Goal: Information Seeking & Learning: Understand process/instructions

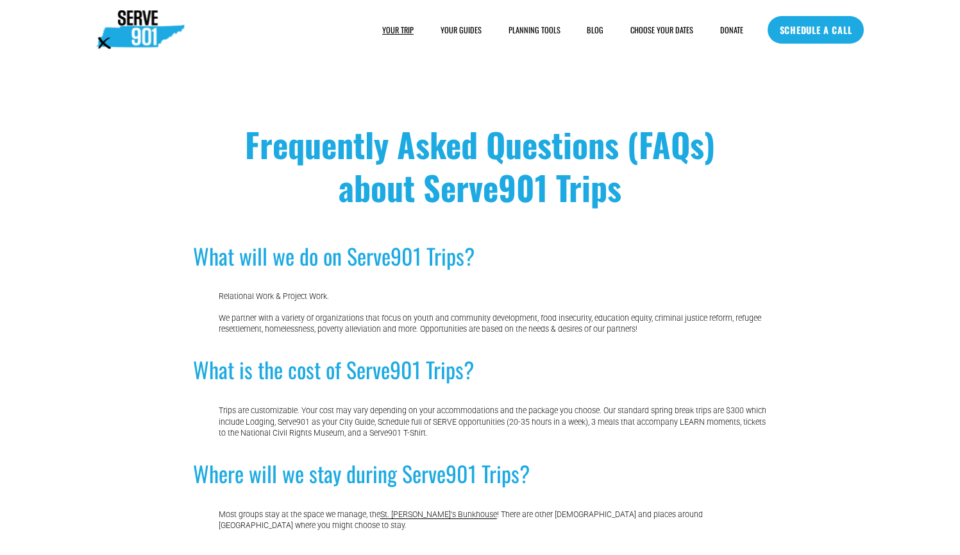
click at [0, 0] on span "SAMPLE SCHEDULE" at bounding box center [0, 0] width 0 height 0
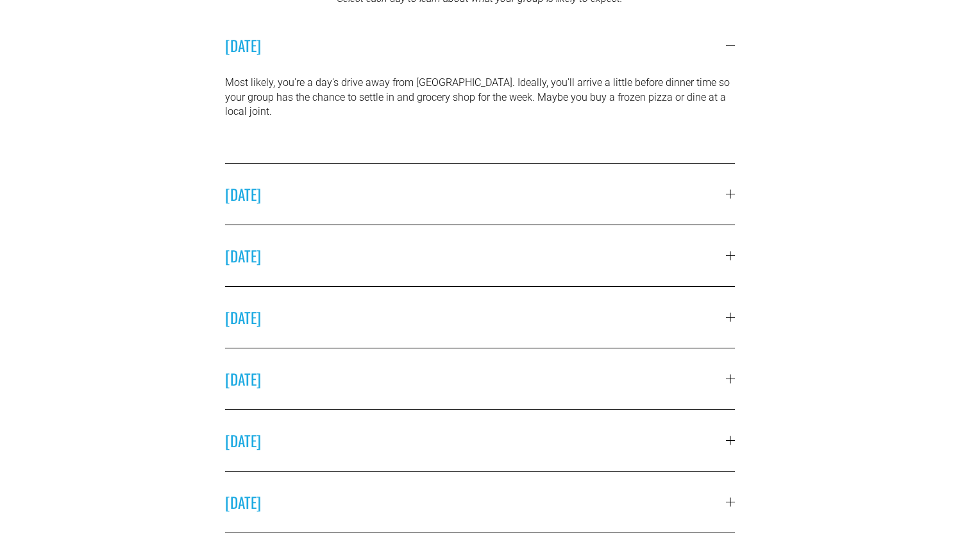
scroll to position [430, 0]
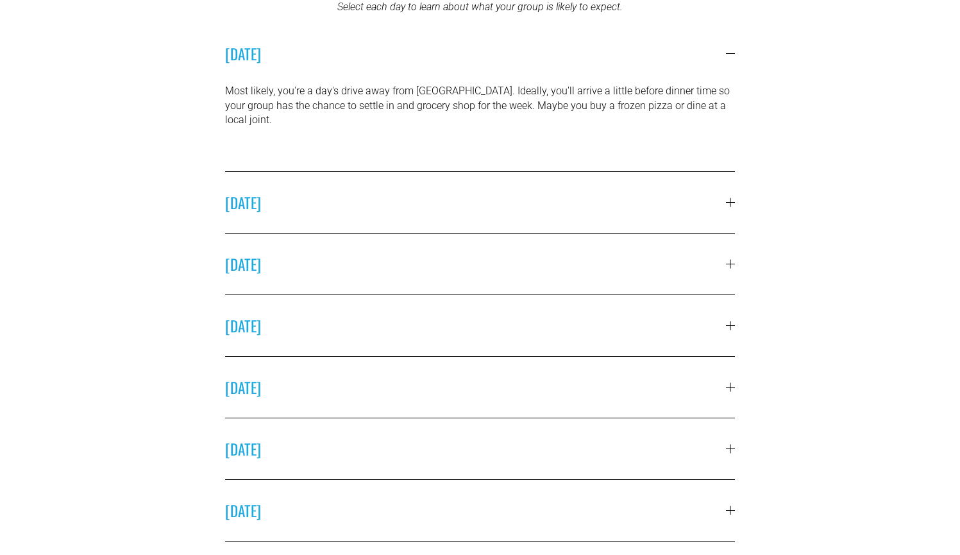
click at [734, 198] on div at bounding box center [730, 202] width 9 height 9
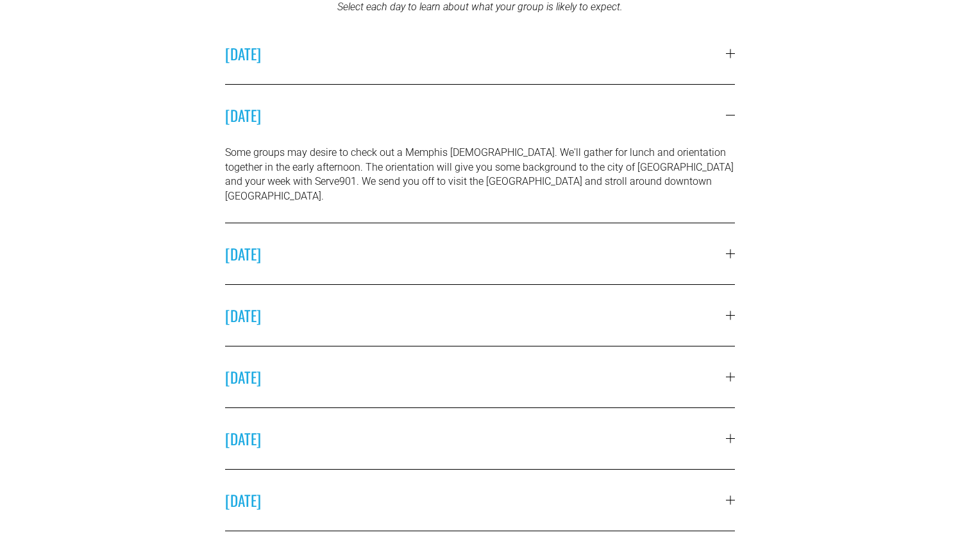
click at [727, 249] on div at bounding box center [730, 253] width 9 height 9
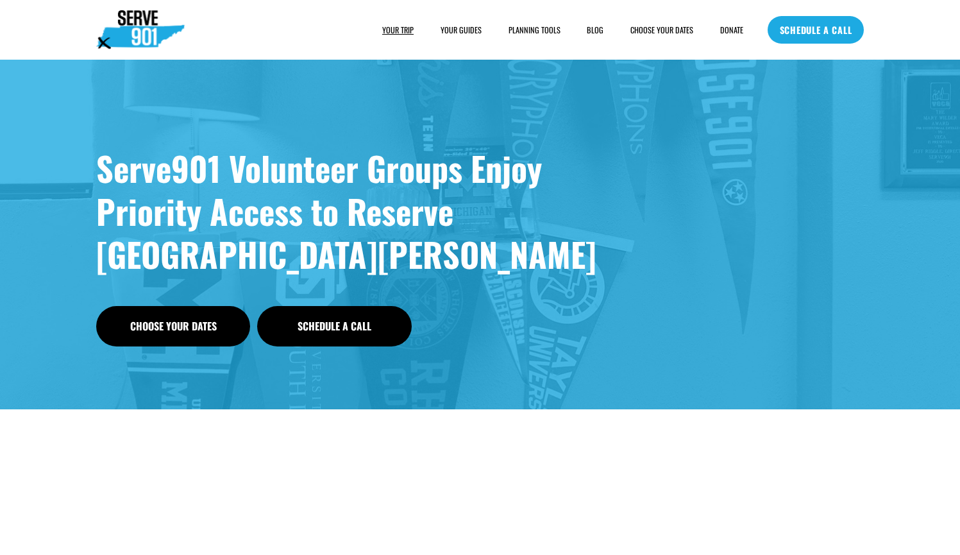
click at [0, 0] on span "SAMPLE SCHEDULE" at bounding box center [0, 0] width 0 height 0
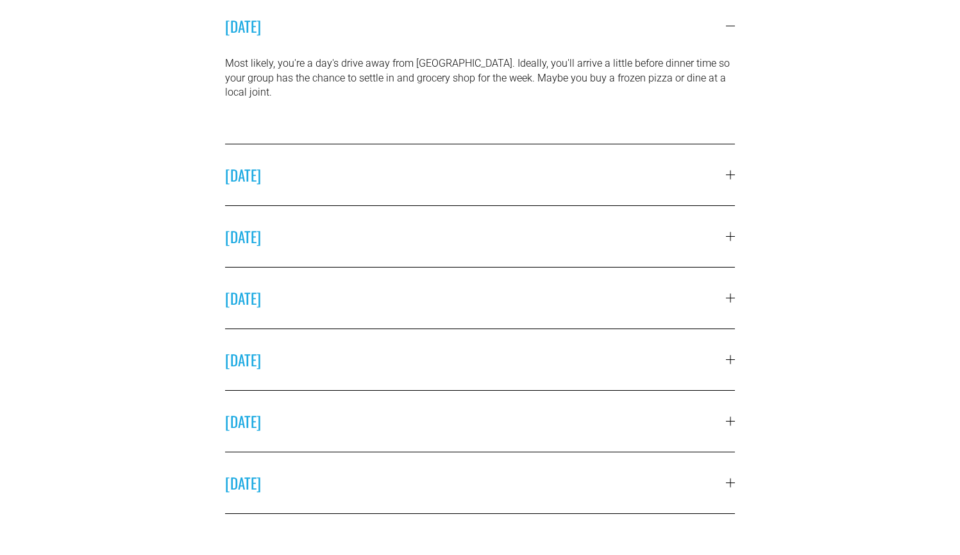
scroll to position [495, 0]
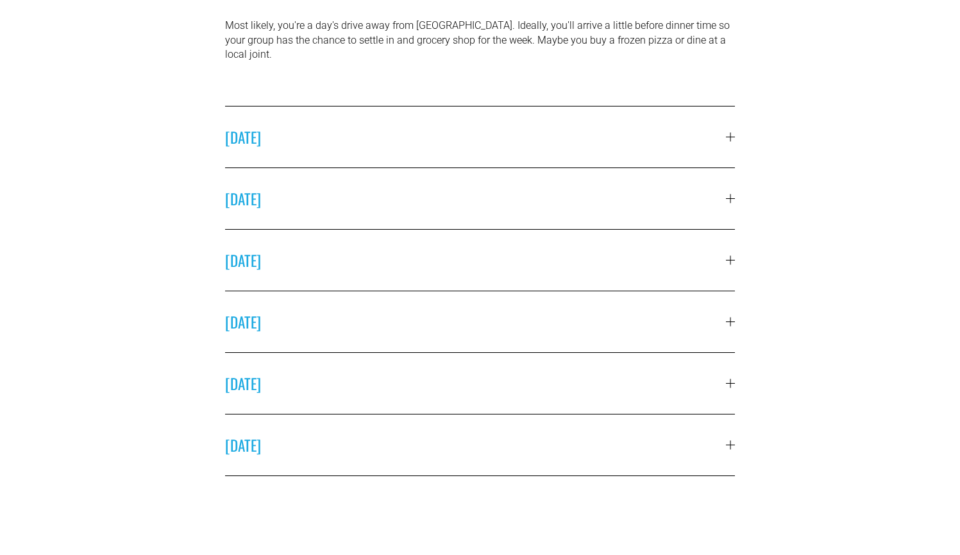
click at [728, 194] on div at bounding box center [730, 198] width 9 height 9
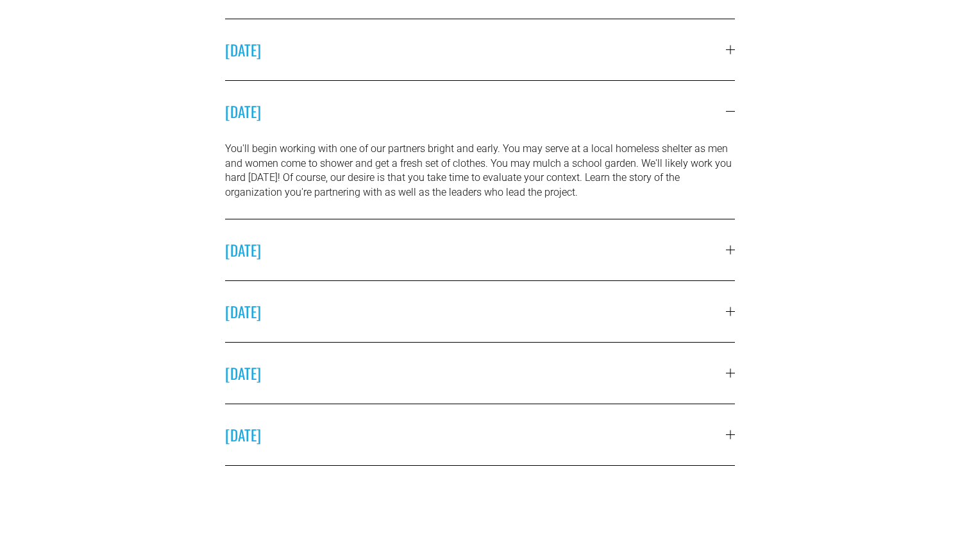
click at [728, 187] on p "You'll begin working with one of our partners bright and early. You may serve a…" at bounding box center [480, 171] width 510 height 58
click at [728, 111] on div at bounding box center [730, 111] width 9 height 9
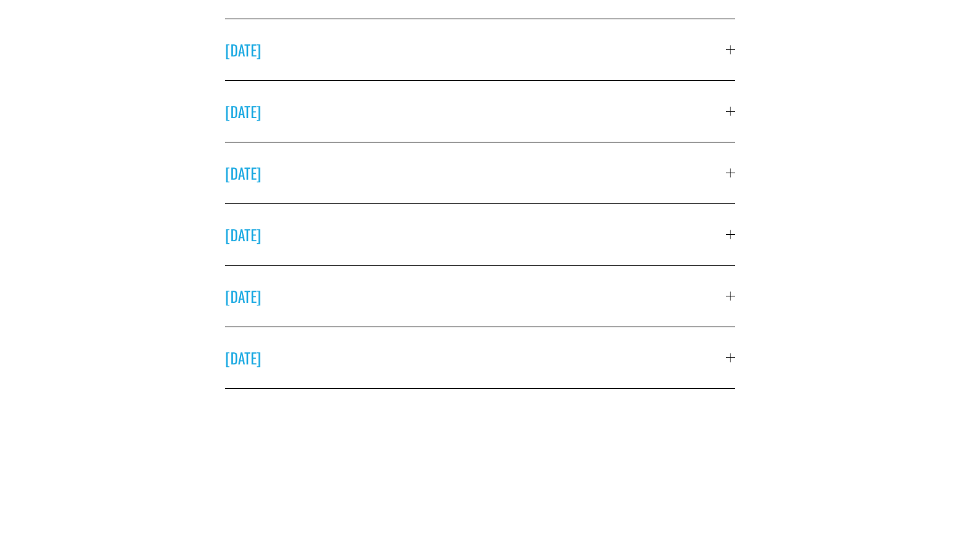
click at [728, 176] on div at bounding box center [730, 173] width 9 height 9
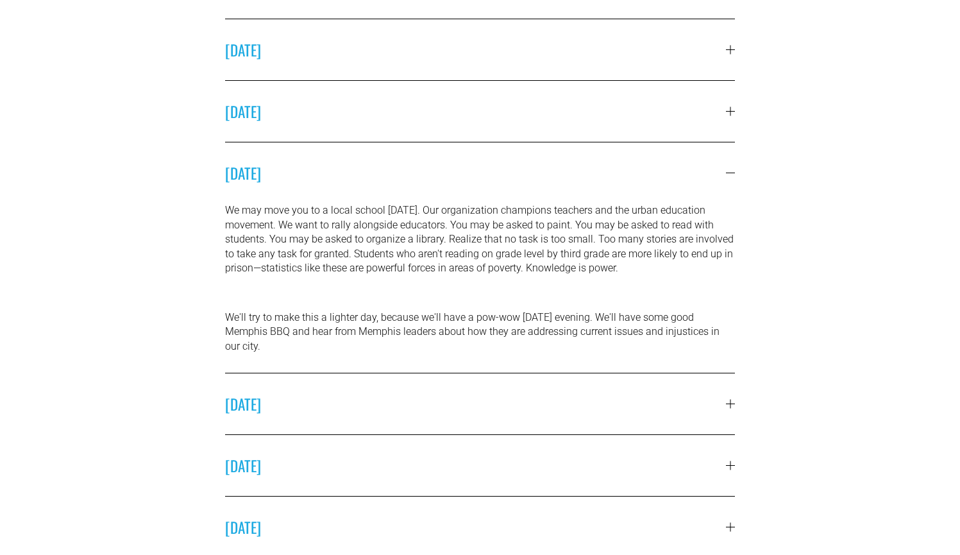
click at [732, 110] on div at bounding box center [730, 111] width 9 height 9
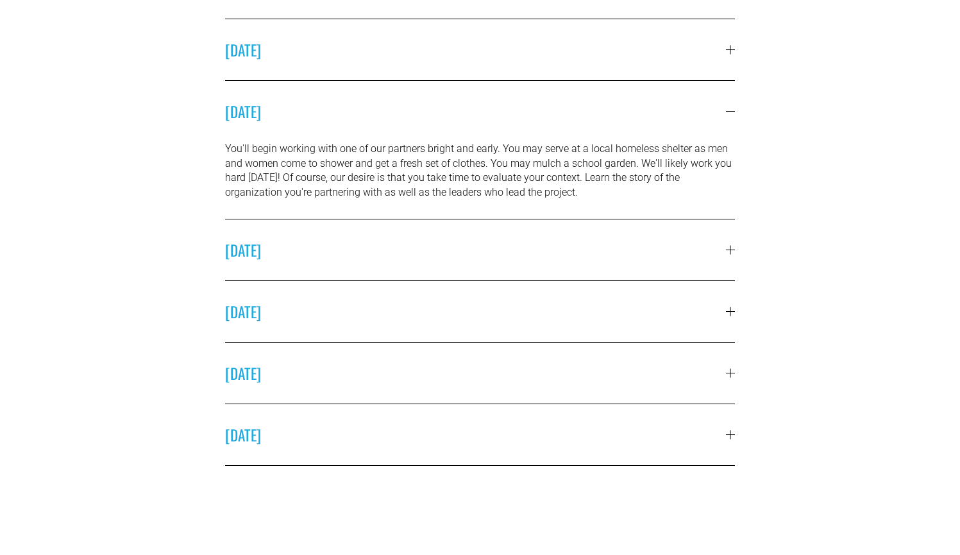
click at [732, 110] on div at bounding box center [730, 111] width 9 height 9
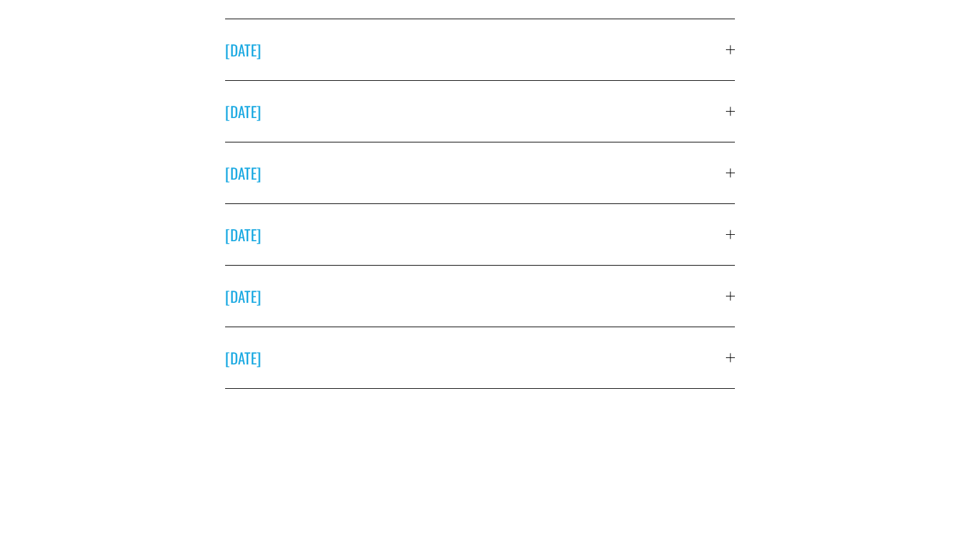
click at [729, 52] on div at bounding box center [730, 50] width 9 height 9
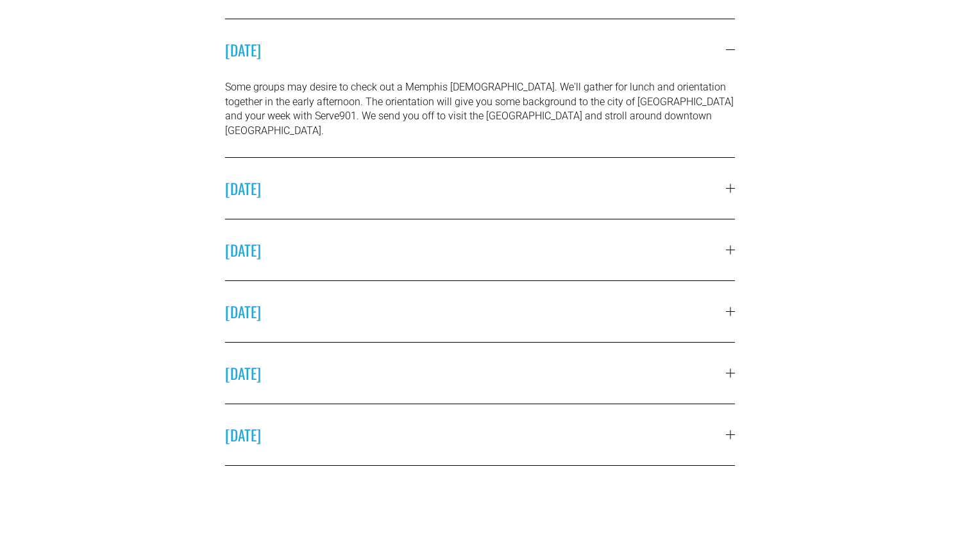
click at [729, 52] on div at bounding box center [730, 50] width 9 height 9
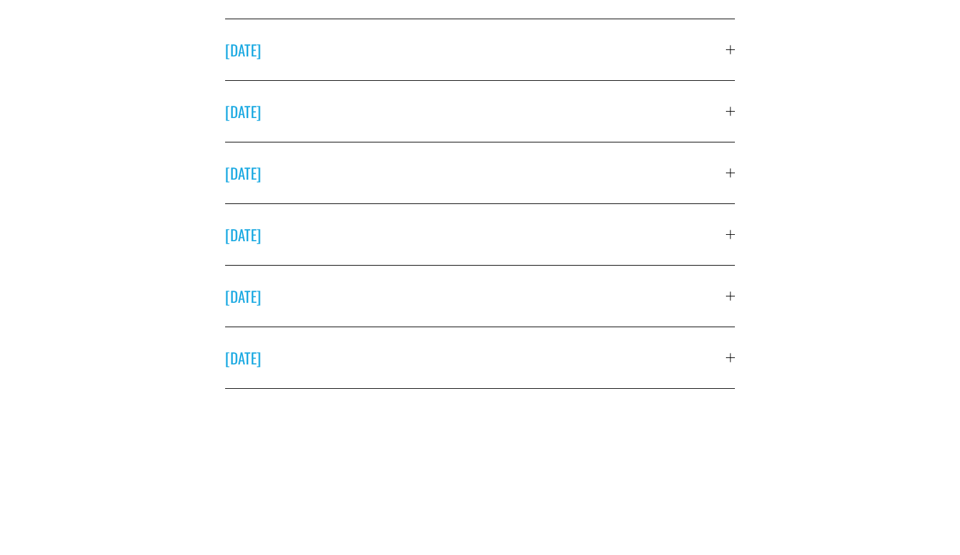
click at [729, 52] on div at bounding box center [730, 50] width 9 height 9
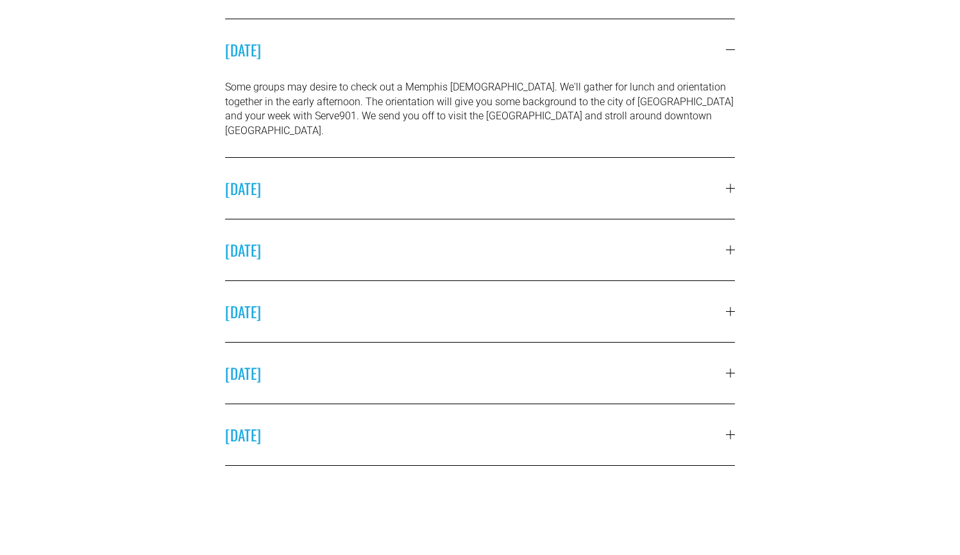
click at [730, 184] on div at bounding box center [730, 188] width 9 height 9
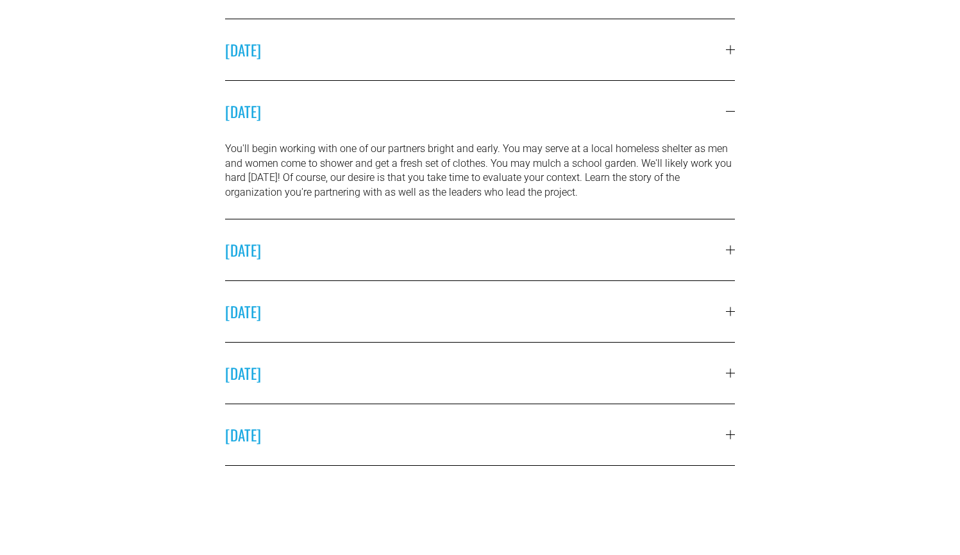
click at [730, 177] on p "You'll begin working with one of our partners bright and early. You may serve a…" at bounding box center [480, 171] width 510 height 58
click at [730, 249] on div at bounding box center [730, 249] width 9 height 1
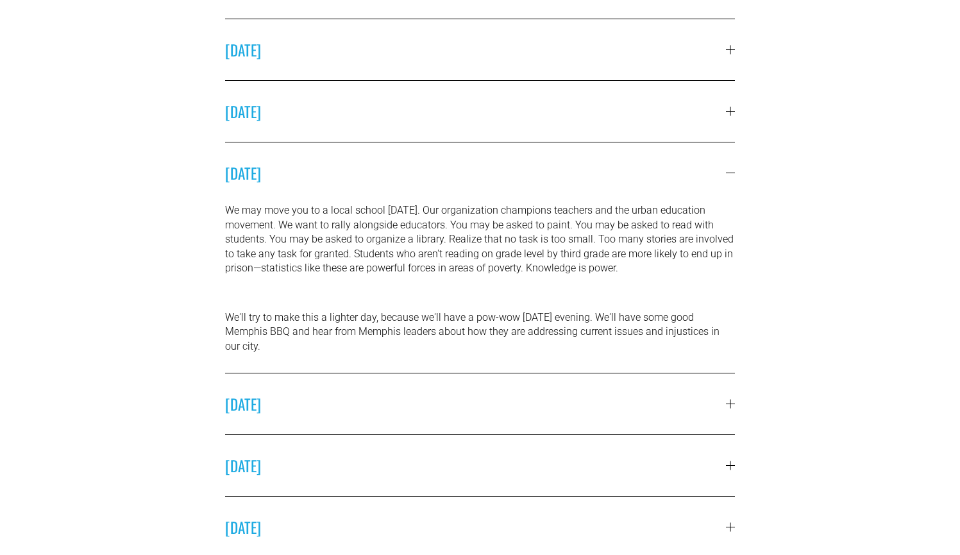
click at [730, 249] on p "We may move you to a local school on Tuesday. Our organization champions teache…" at bounding box center [480, 239] width 510 height 72
click at [728, 171] on div at bounding box center [730, 173] width 9 height 9
